Goal: Task Accomplishment & Management: Manage account settings

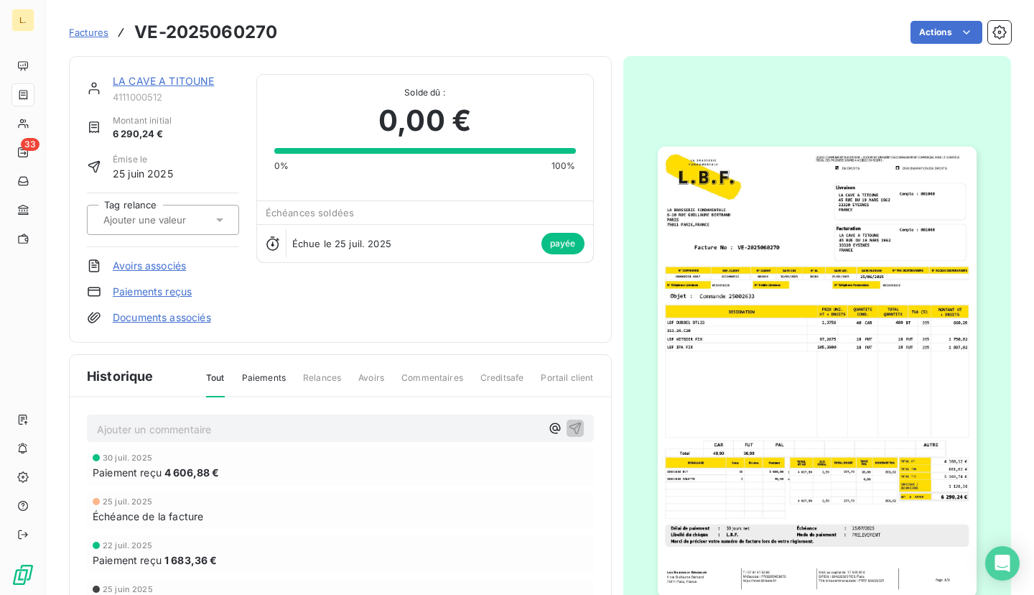
click at [93, 29] on span "Factures" at bounding box center [88, 32] width 39 height 11
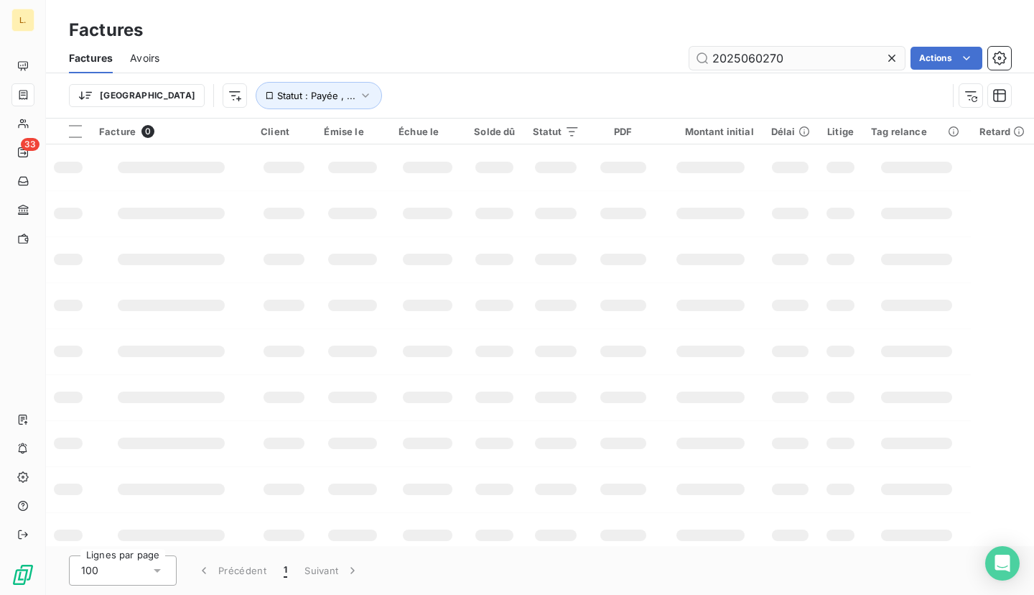
click at [793, 57] on input "2025060270" at bounding box center [796, 58] width 215 height 23
type input "2025070025"
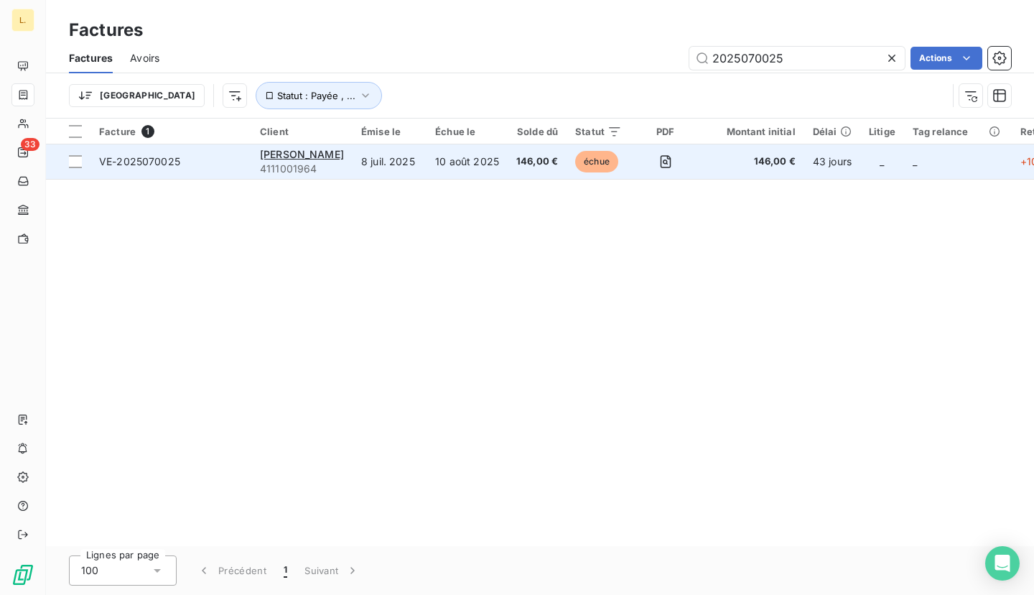
click at [459, 165] on td "10 août 2025" at bounding box center [467, 161] width 81 height 34
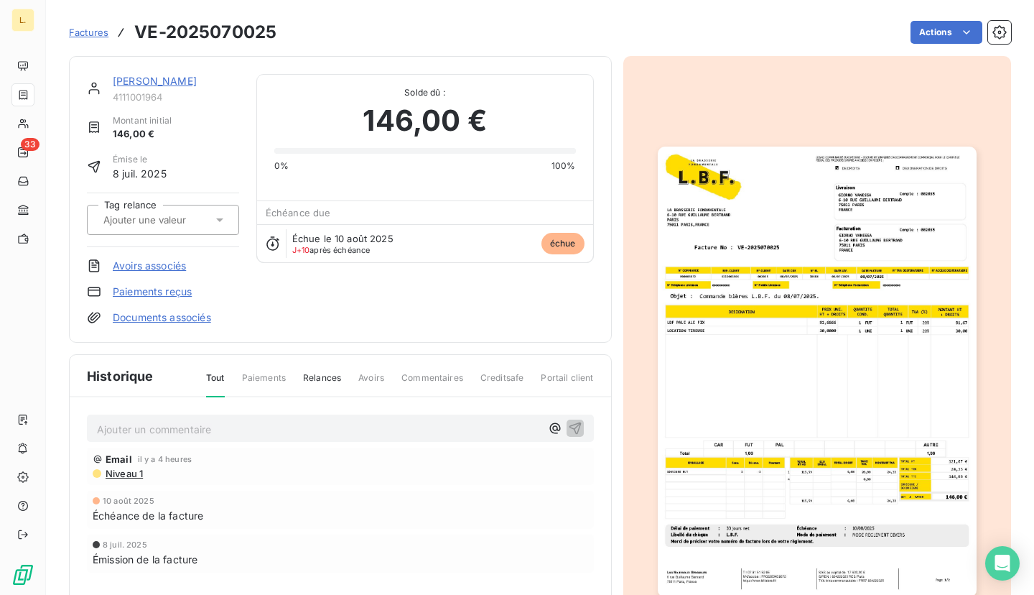
click at [170, 293] on link "Paiements reçus" at bounding box center [152, 291] width 79 height 14
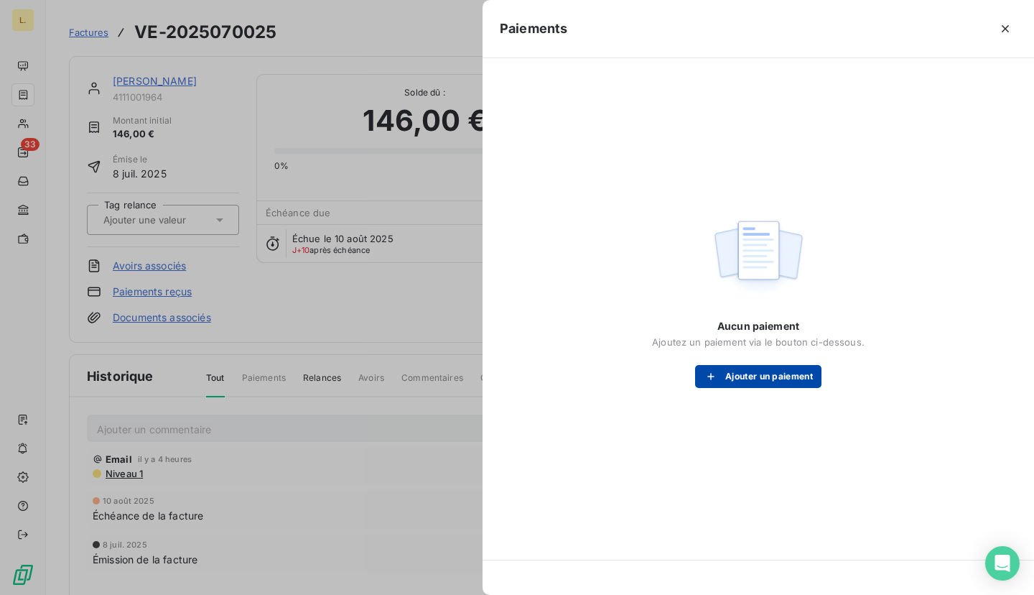
click at [809, 383] on button "Ajouter un paiement" at bounding box center [758, 376] width 126 height 23
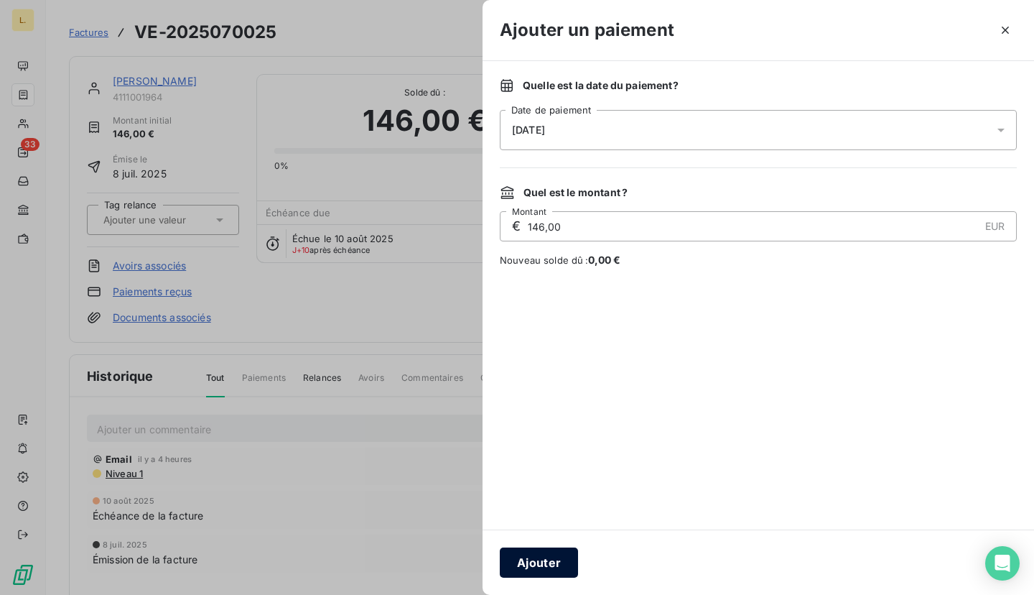
click at [540, 564] on button "Ajouter" at bounding box center [539, 562] width 78 height 30
